Goal: Task Accomplishment & Management: Use online tool/utility

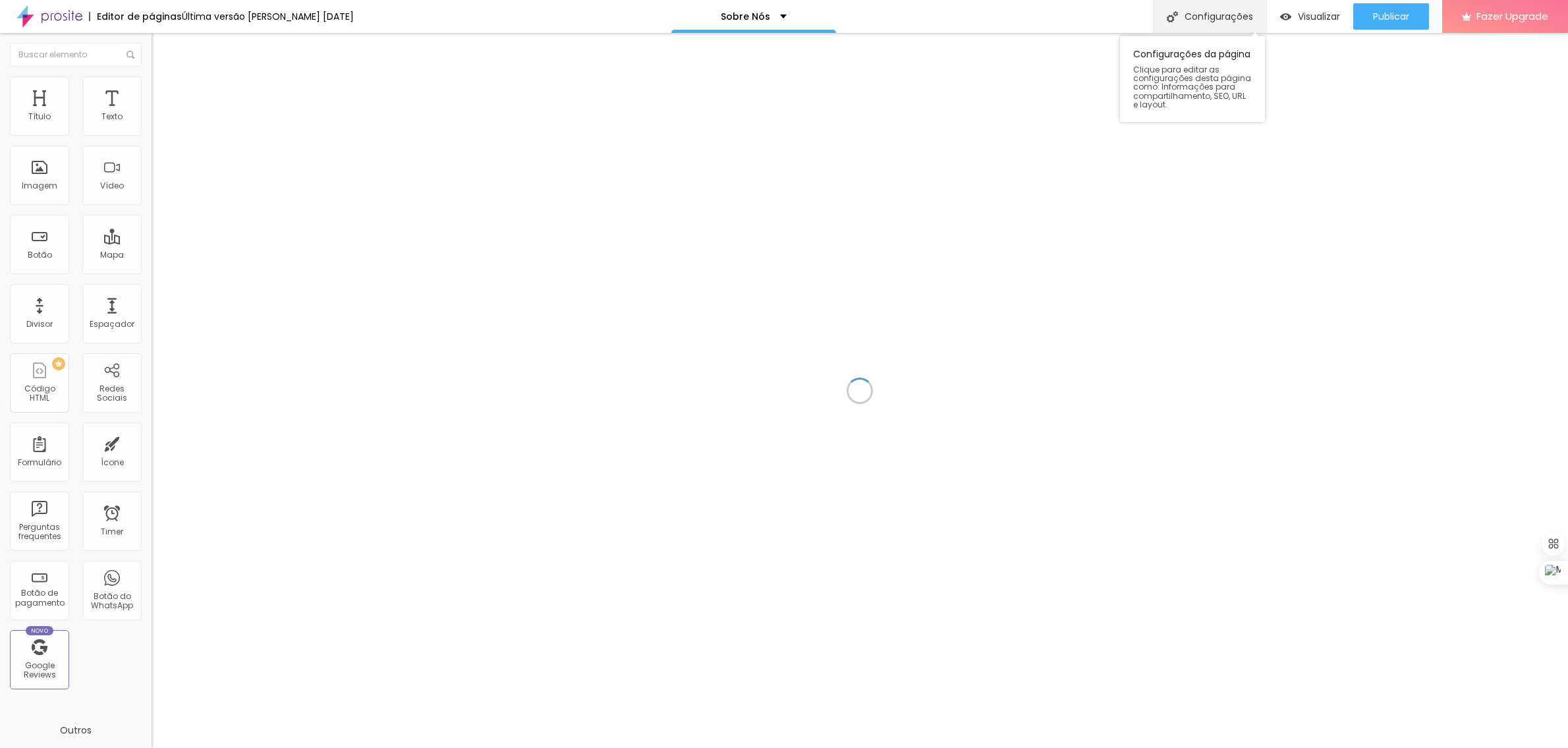
click at [1219, 21] on div "Configurações" at bounding box center [1209, 16] width 113 height 33
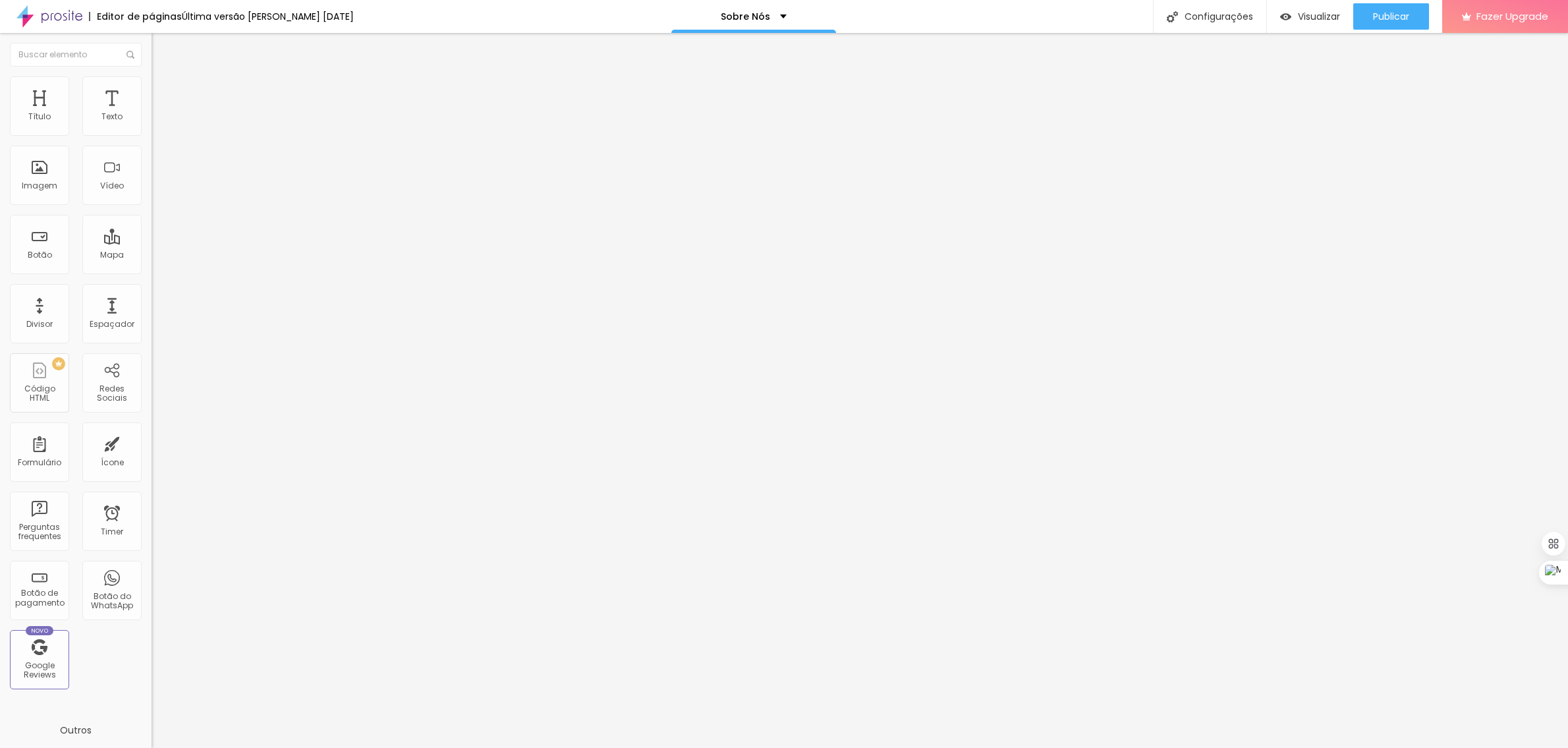
click at [1022, 747] on div at bounding box center [784, 762] width 1568 height 12
click at [164, 93] on span "Avançado" at bounding box center [185, 99] width 43 height 11
click at [152, 658] on div "Insira seu código aqui" at bounding box center [203, 663] width 103 height 12
click at [1397, 17] on span "Publicar" at bounding box center [1391, 16] width 36 height 11
